Goal: Navigation & Orientation: Find specific page/section

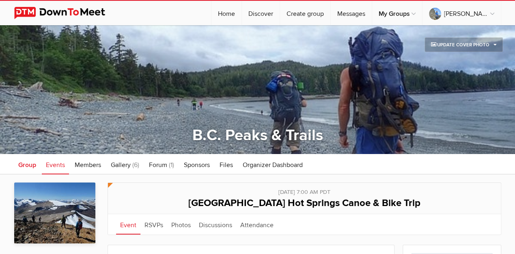
click at [27, 165] on span "Group" at bounding box center [27, 165] width 18 height 8
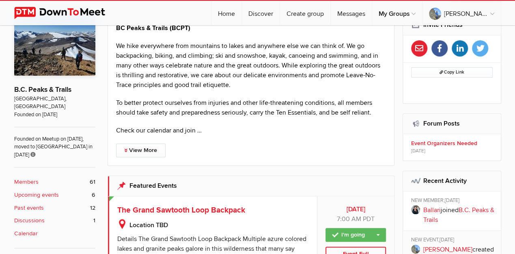
scroll to position [189, 0]
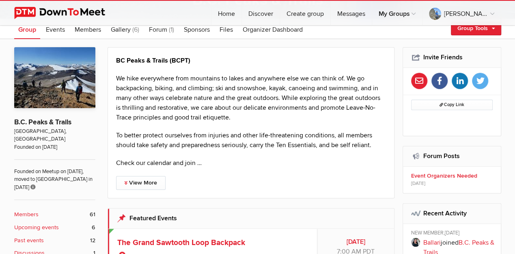
scroll to position [81, 0]
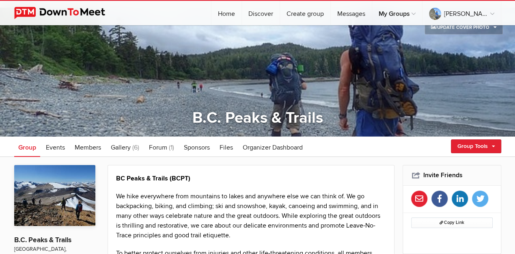
scroll to position [27, 0]
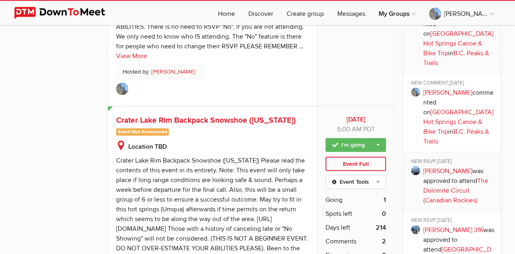
scroll to position [1218, 0]
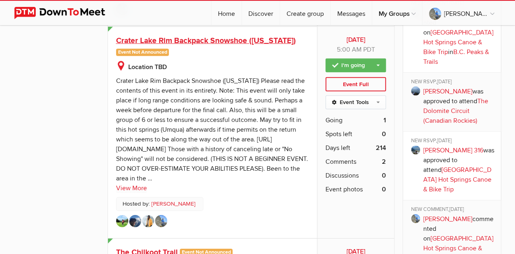
click at [192, 37] on span "Crater Lake Rim Backpack Snowshoe ([US_STATE])" at bounding box center [206, 41] width 180 height 10
